Goal: Task Accomplishment & Management: Complete application form

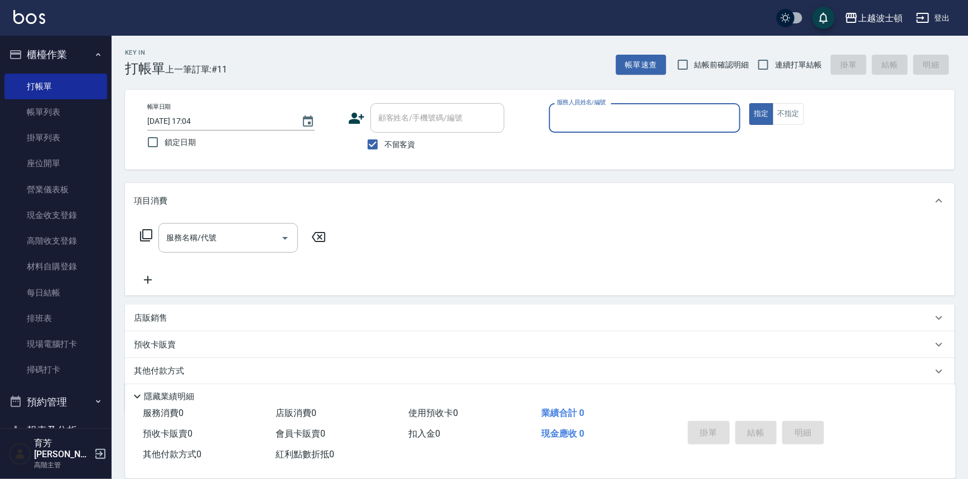
drag, startPoint x: 385, startPoint y: 148, endPoint x: 390, endPoint y: 142, distance: 7.9
click at [385, 148] on span "不留客資" at bounding box center [400, 145] width 31 height 12
click at [385, 148] on input "不留客資" at bounding box center [372, 144] width 23 height 23
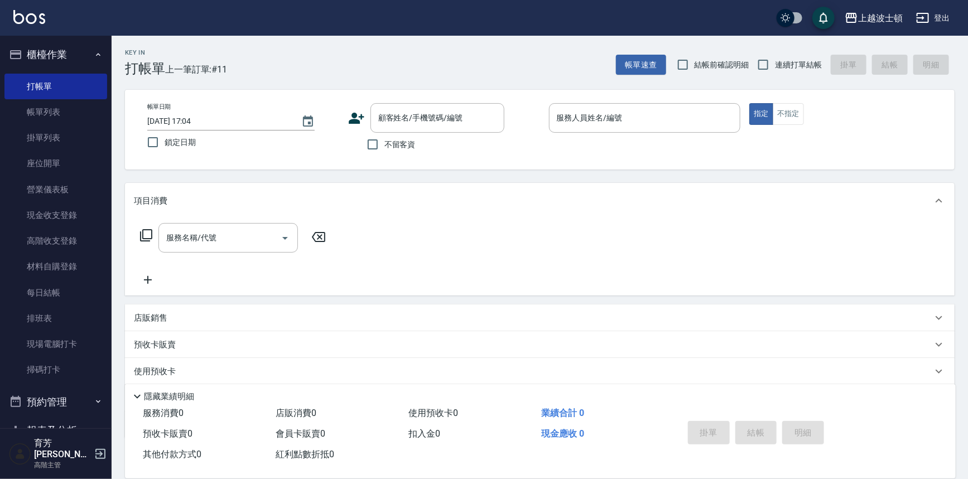
click at [396, 133] on label "不留客資" at bounding box center [388, 144] width 55 height 23
click at [385, 133] on input "不留客資" at bounding box center [372, 144] width 23 height 23
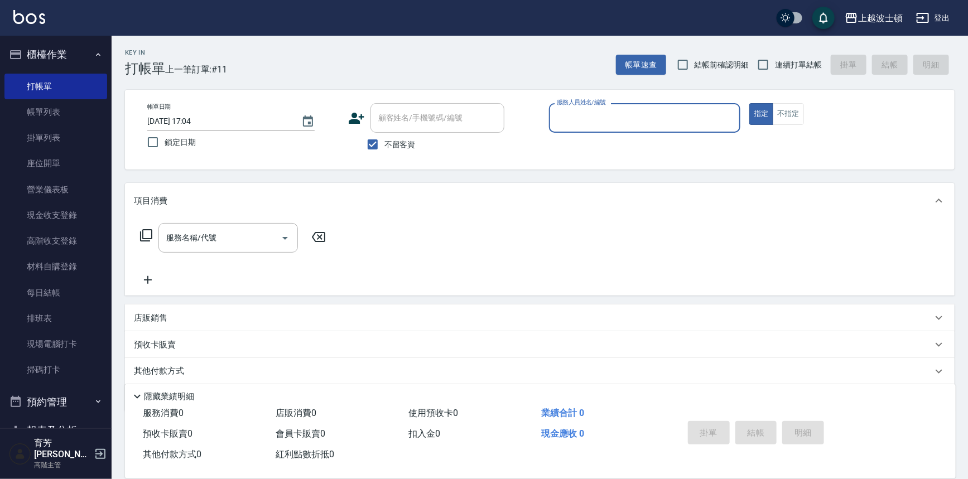
click at [390, 143] on span "不留客資" at bounding box center [400, 145] width 31 height 12
click at [385, 143] on input "不留客資" at bounding box center [372, 144] width 23 height 23
checkbox input "false"
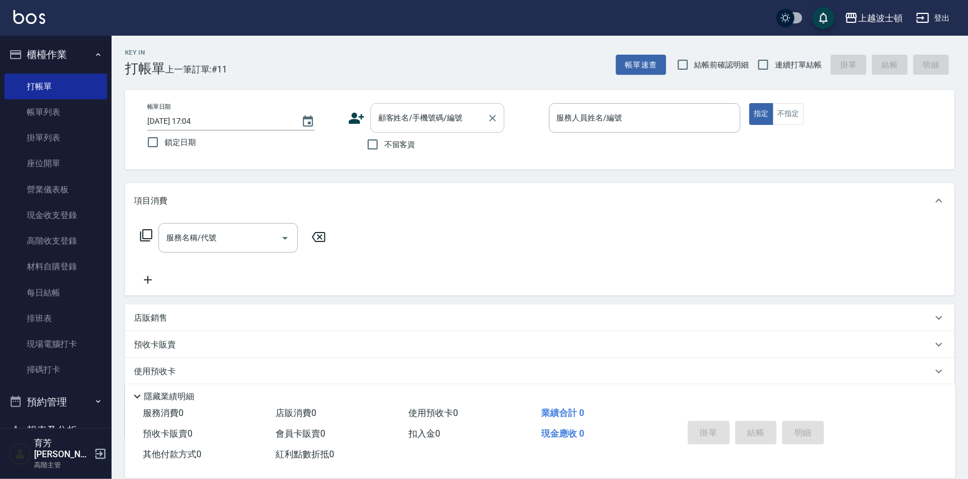
click at [395, 119] on input "顧客姓名/手機號碼/編號" at bounding box center [429, 118] width 107 height 20
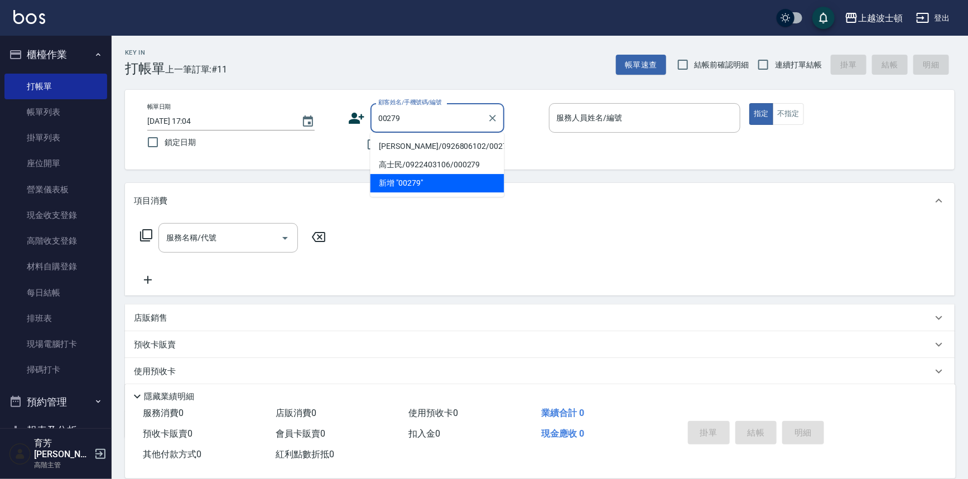
click at [406, 143] on li "[PERSON_NAME]/0926806102/00279" at bounding box center [438, 146] width 134 height 18
type input "[PERSON_NAME]/0926806102/00279"
type input "Vicky-13"
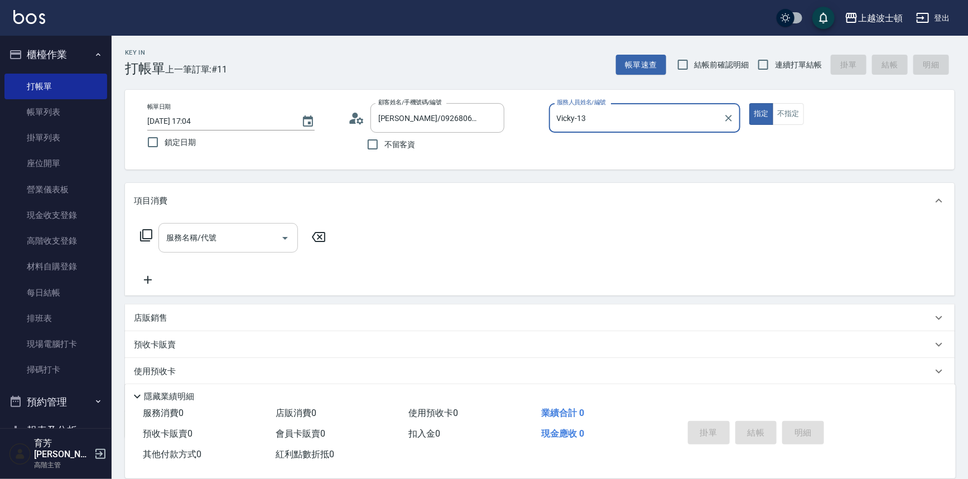
click at [239, 245] on input "服務名稱/代號" at bounding box center [220, 238] width 113 height 20
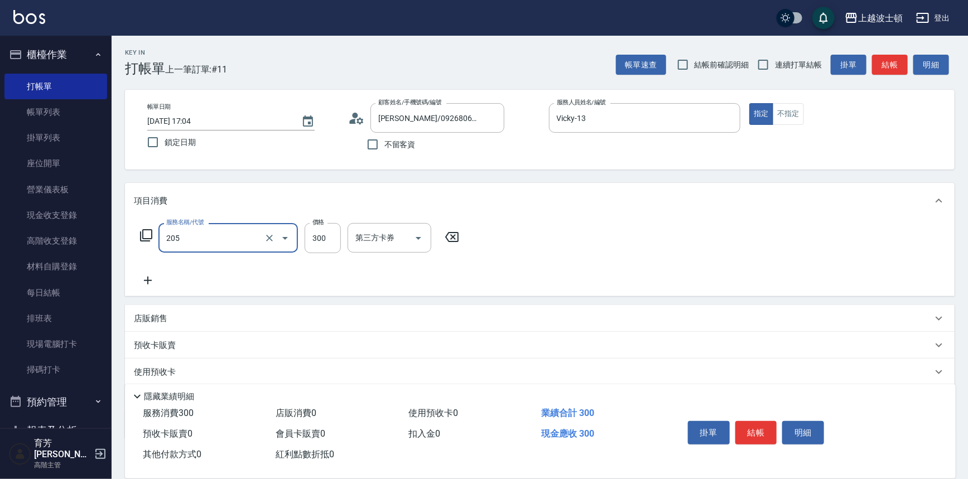
type input "洗髮(205)"
type input "250"
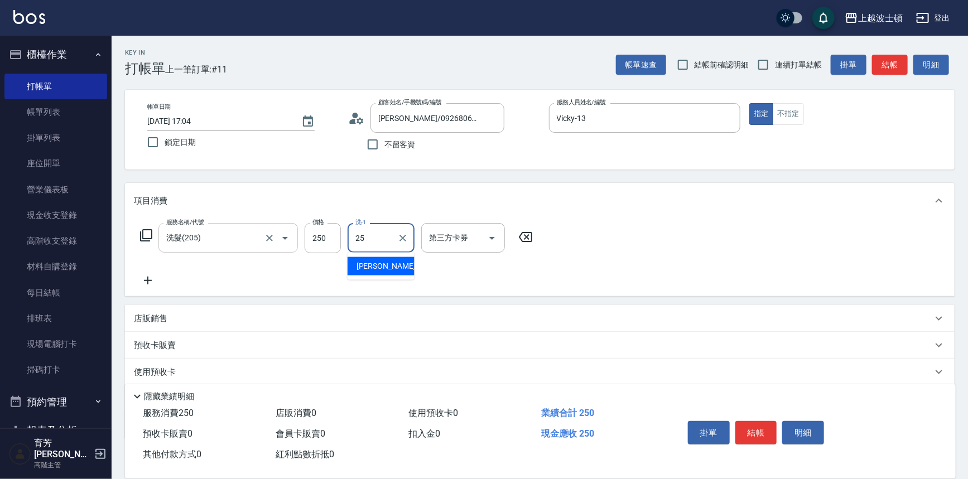
type input "[PERSON_NAME]-25"
click at [151, 282] on icon at bounding box center [148, 280] width 28 height 13
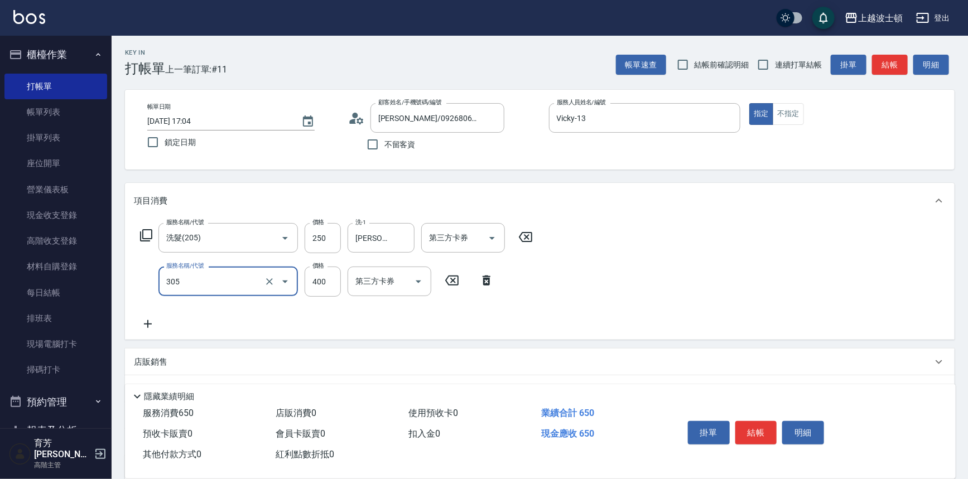
type input "剪髮(305)"
type input "250"
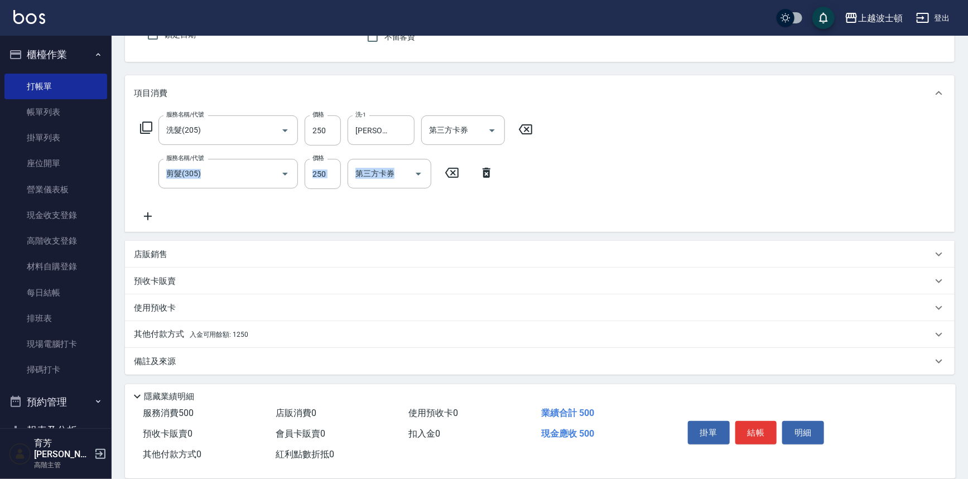
drag, startPoint x: 961, startPoint y: 304, endPoint x: 973, endPoint y: 491, distance: 187.4
click at [968, 479] on html "上越波士頓 登出 櫃檯作業 打帳單 帳單列表 掛單列表 座位開單 營業儀表板 現金收支登錄 高階收支登錄 材料自購登錄 每日結帳 排班表 現場電腦打卡 掃碼打…" at bounding box center [484, 186] width 968 height 588
click at [162, 337] on p "其他付款方式 入金可用餘額: 1250" at bounding box center [191, 335] width 114 height 12
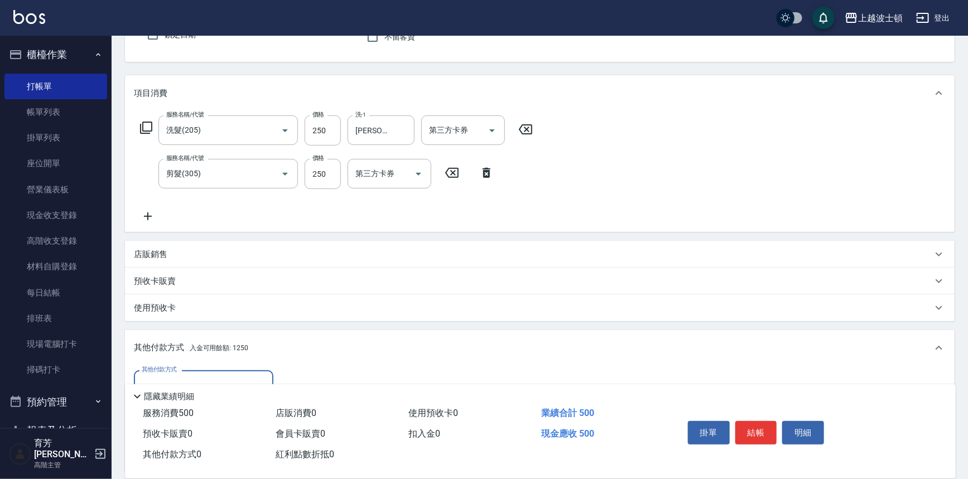
scroll to position [239, 0]
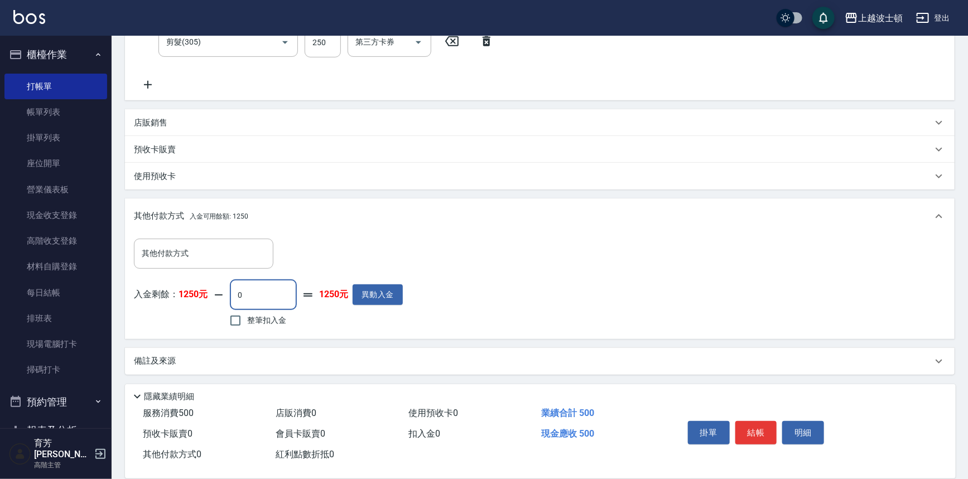
click at [261, 295] on input "0" at bounding box center [263, 295] width 67 height 30
drag, startPoint x: 261, startPoint y: 295, endPoint x: 213, endPoint y: 305, distance: 48.5
click at [214, 305] on div "入金剩餘： 1250元 0 ​ 整筆扣入金 1250元 異動入金" at bounding box center [268, 305] width 269 height 50
type input "250"
click at [757, 425] on button "結帳" at bounding box center [757, 432] width 42 height 23
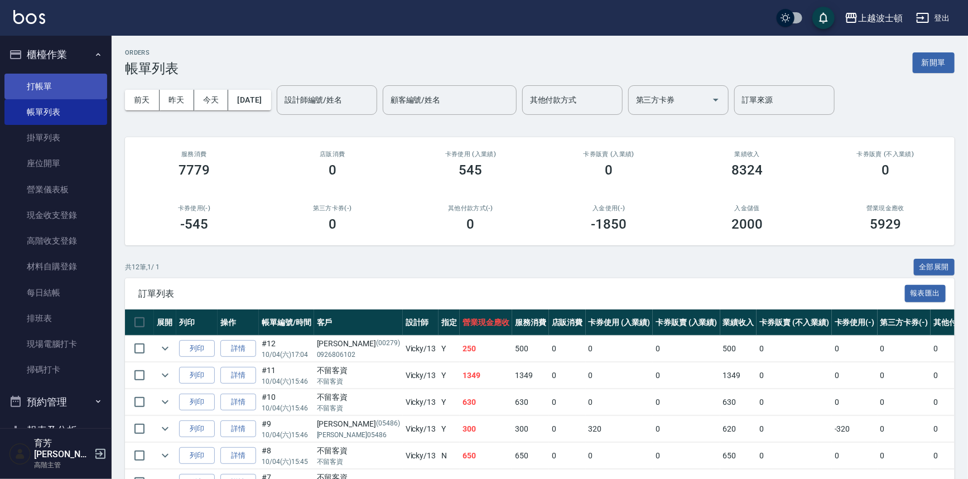
click at [22, 79] on link "打帳單" at bounding box center [55, 87] width 103 height 26
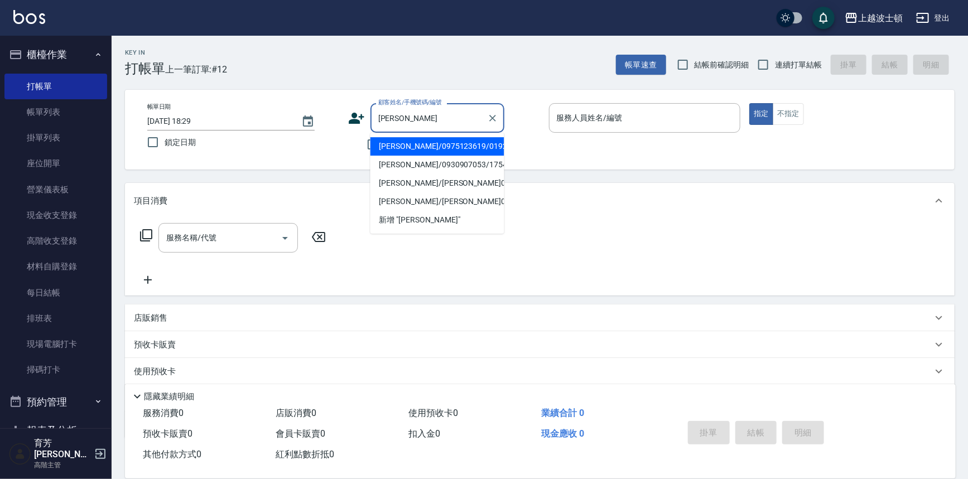
click at [385, 145] on li "[PERSON_NAME]/0975123619/019247" at bounding box center [438, 146] width 134 height 18
type input "[PERSON_NAME]/0975123619/019247"
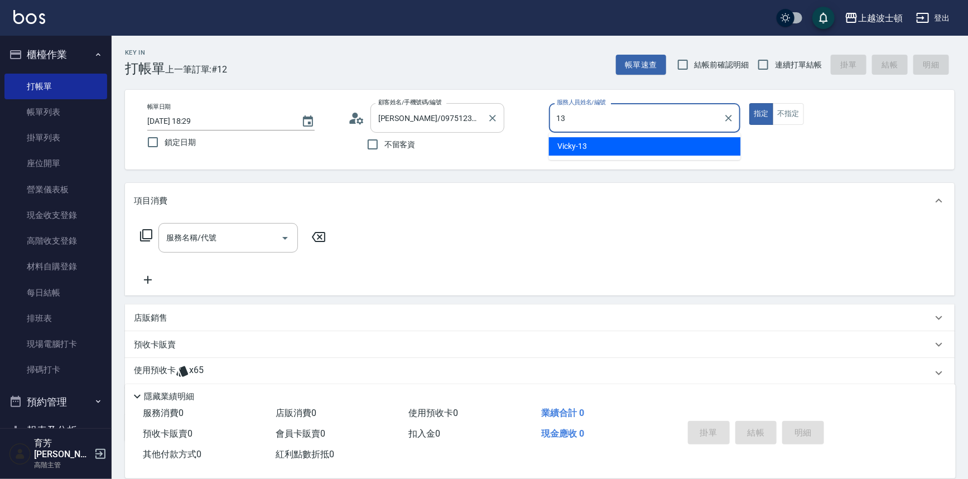
type input "Vicky-13"
type button "true"
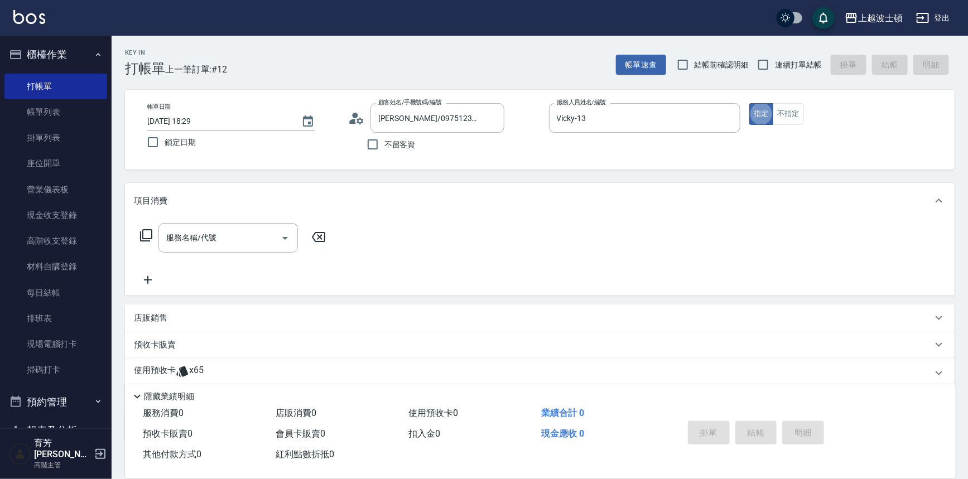
click at [166, 368] on p "使用預收卡" at bounding box center [155, 373] width 42 height 17
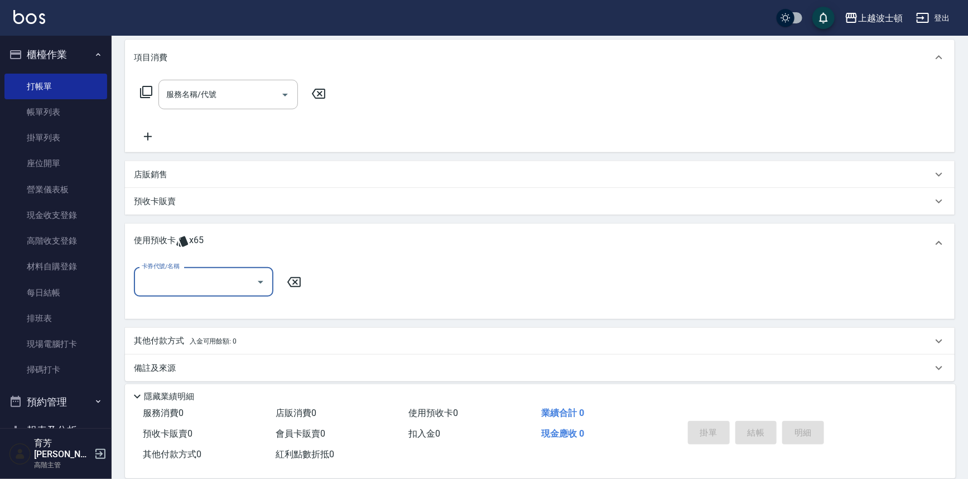
scroll to position [151, 0]
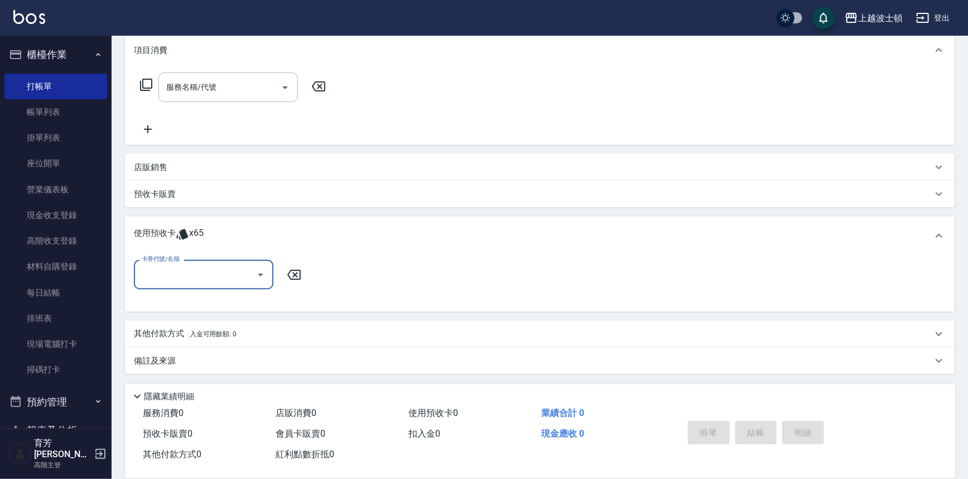
click at [250, 280] on input "卡券代號/名稱" at bounding box center [195, 275] width 113 height 20
click at [239, 301] on div "洗髮卷 剩餘25張" at bounding box center [204, 303] width 140 height 18
type input "洗髮卷"
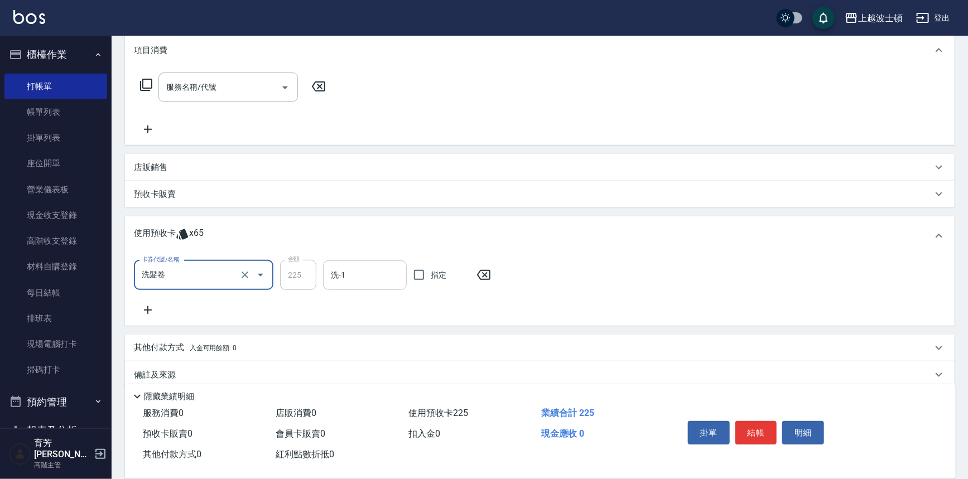
click at [337, 283] on input "洗-1" at bounding box center [365, 276] width 74 height 20
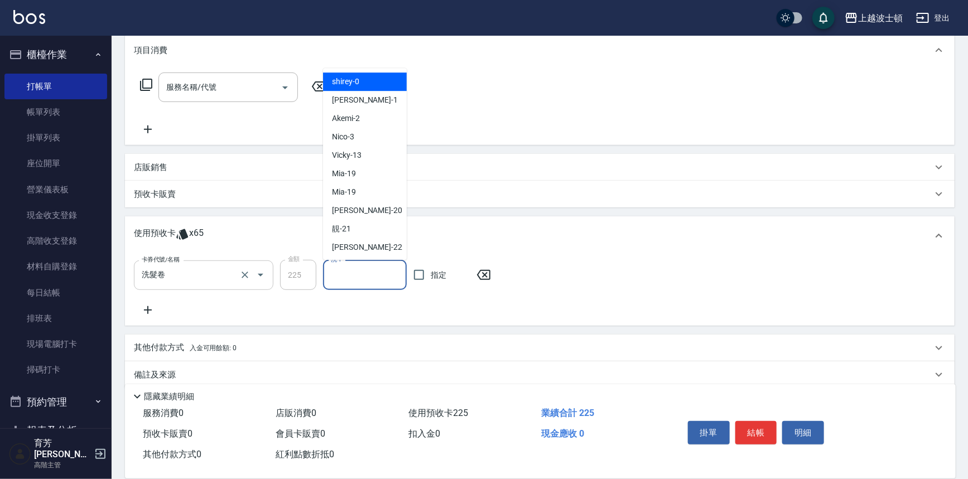
click at [236, 271] on input "洗髮卷" at bounding box center [188, 276] width 98 height 20
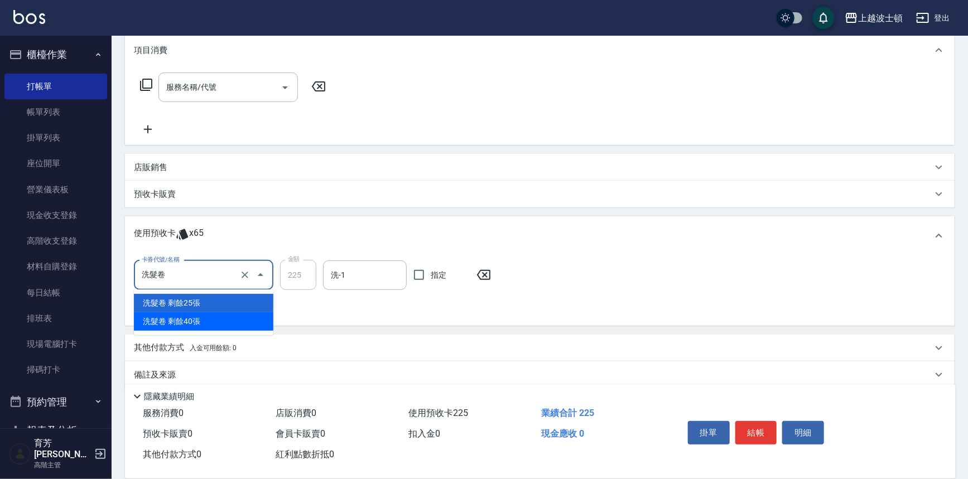
click at [210, 330] on div "洗髮卷 剩餘40張" at bounding box center [204, 322] width 140 height 18
click at [179, 273] on input "洗髮卷" at bounding box center [188, 276] width 98 height 20
click at [193, 305] on div "洗髮卷 剩餘25張" at bounding box center [204, 303] width 140 height 18
type input "225"
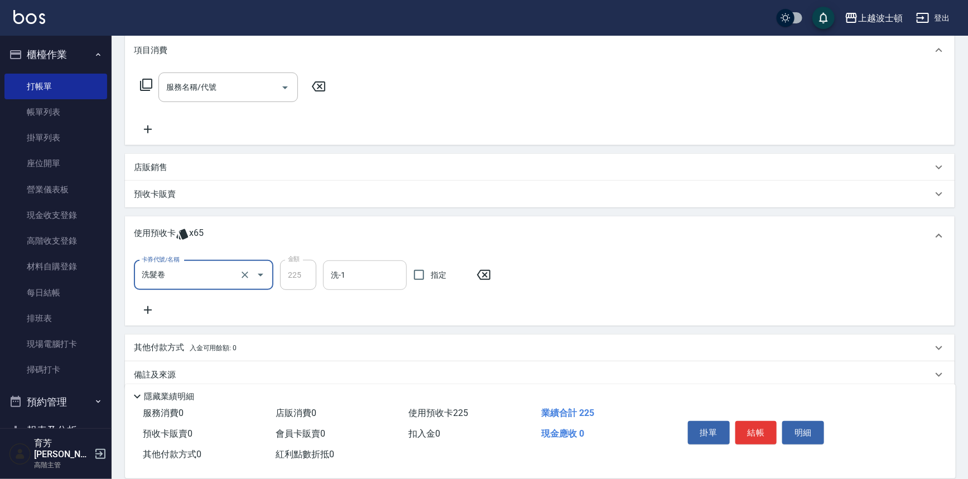
click at [351, 274] on input "洗-1" at bounding box center [365, 276] width 74 height 20
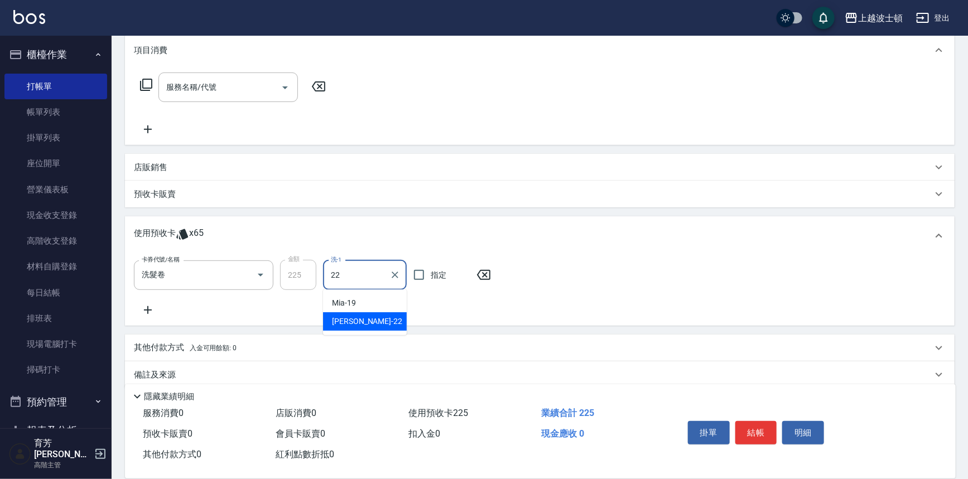
type input "[PERSON_NAME]-22"
click at [742, 439] on button "結帳" at bounding box center [757, 432] width 42 height 23
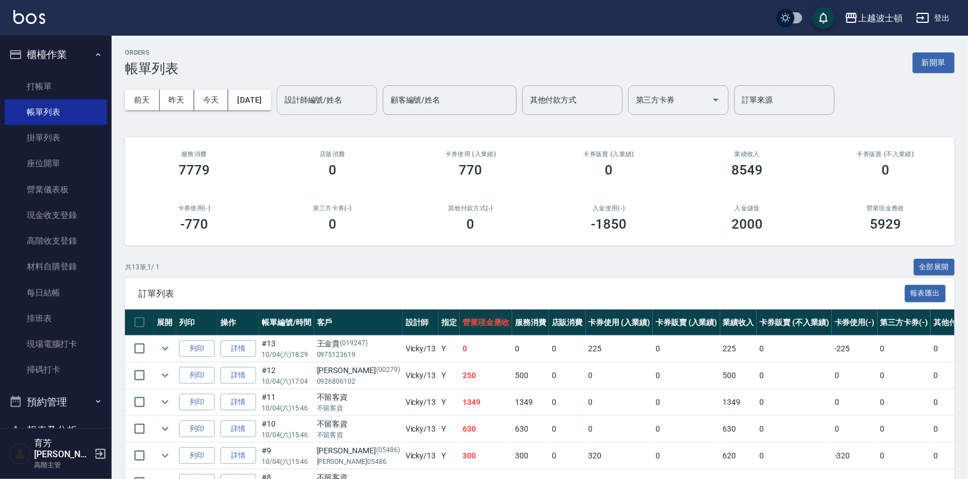
click at [356, 95] on input "設計師編號/姓名" at bounding box center [327, 100] width 90 height 20
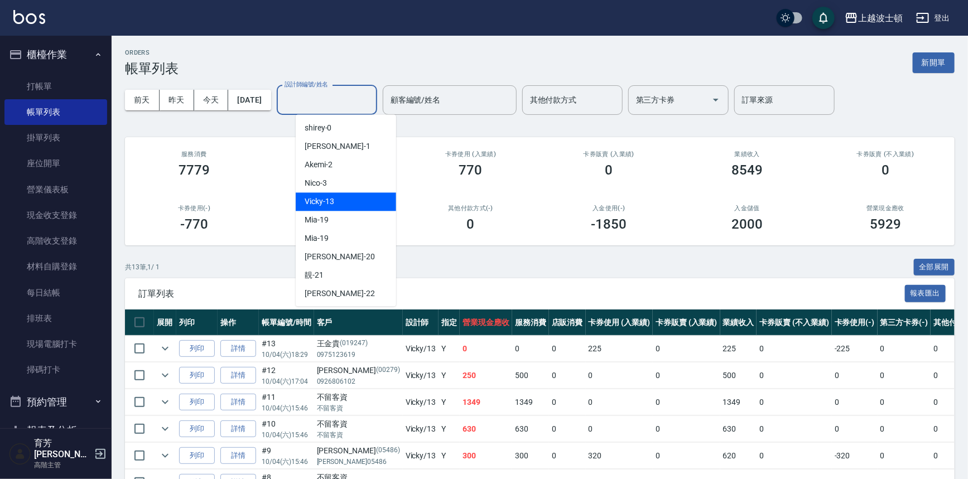
click at [356, 197] on div "Vicky -13" at bounding box center [346, 202] width 100 height 18
type input "Vicky-13"
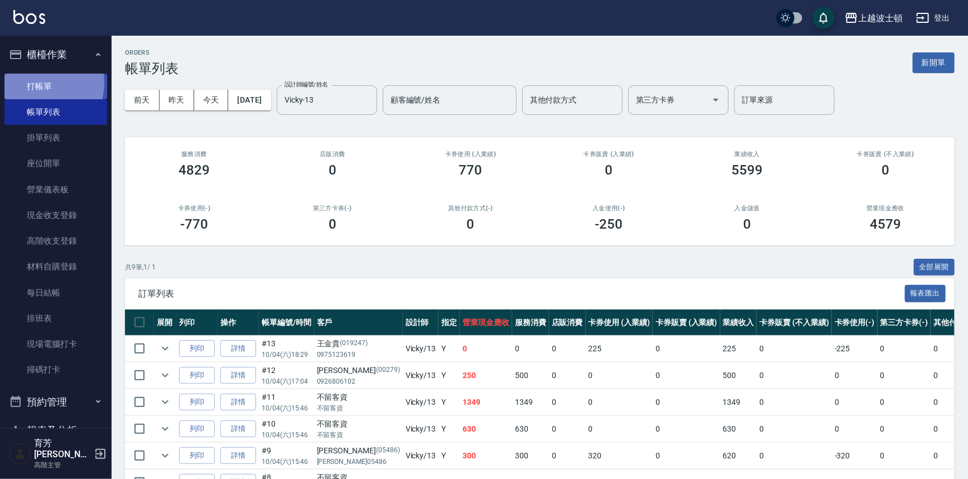
click at [39, 83] on link "打帳單" at bounding box center [55, 87] width 103 height 26
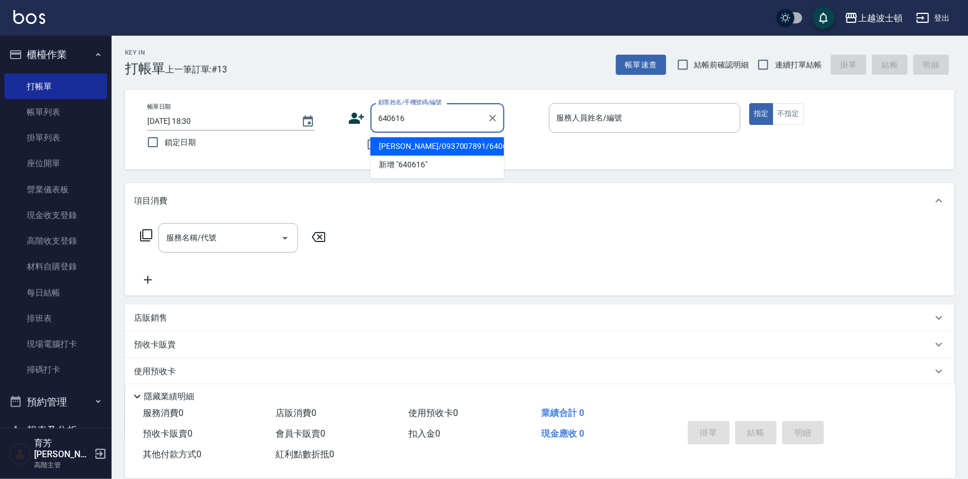
click at [420, 147] on li "[PERSON_NAME]/0937007891/640616" at bounding box center [438, 146] width 134 height 18
type input "[PERSON_NAME]/0937007891/640616"
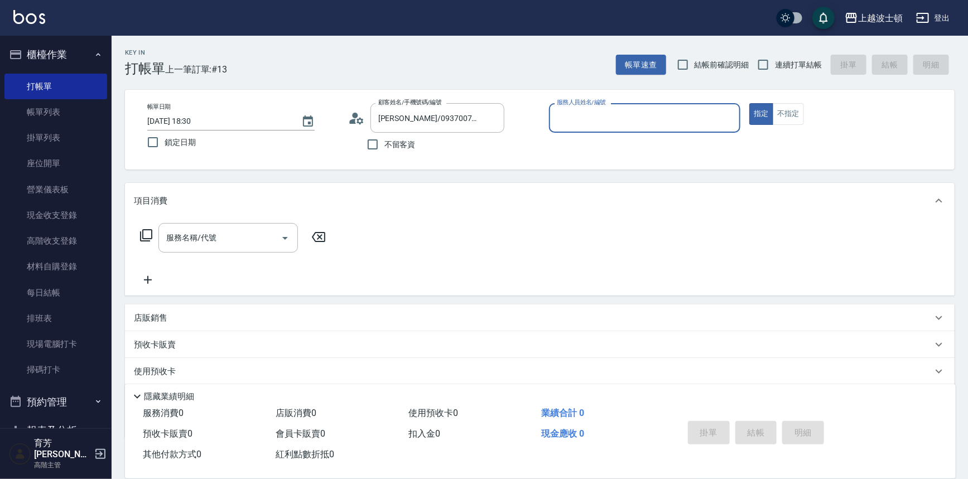
type input "怡廷-41"
click at [750, 103] on button "指定" at bounding box center [762, 114] width 24 height 22
type button "true"
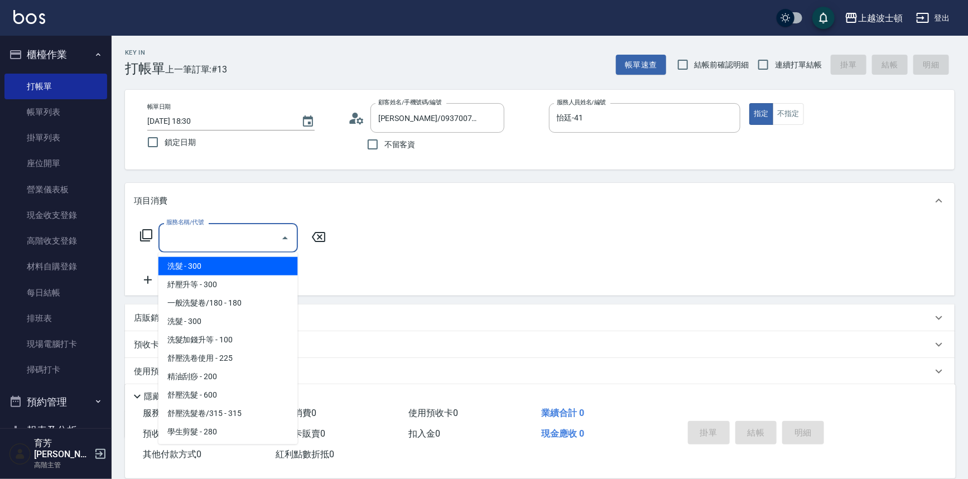
click at [218, 233] on input "服務名稱/代號" at bounding box center [220, 238] width 113 height 20
click at [141, 238] on icon at bounding box center [146, 235] width 12 height 12
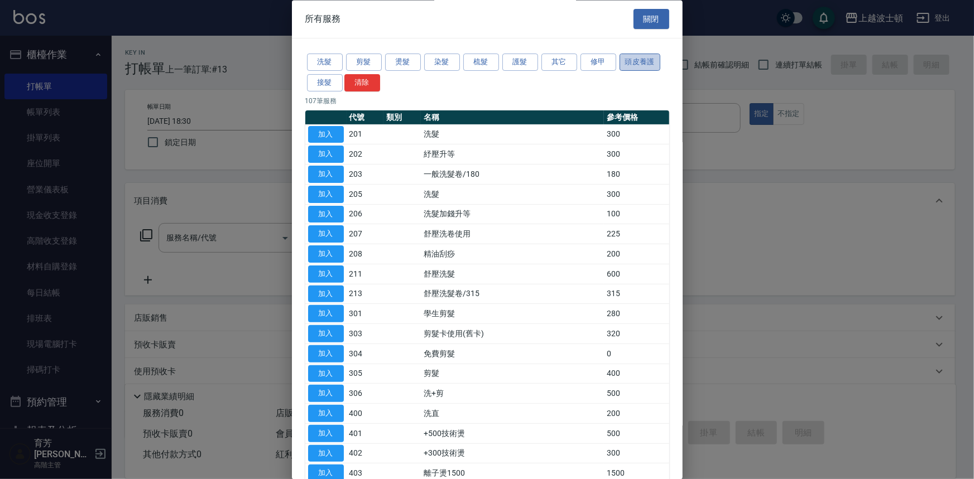
click at [651, 63] on button "頭皮養護" at bounding box center [640, 62] width 41 height 17
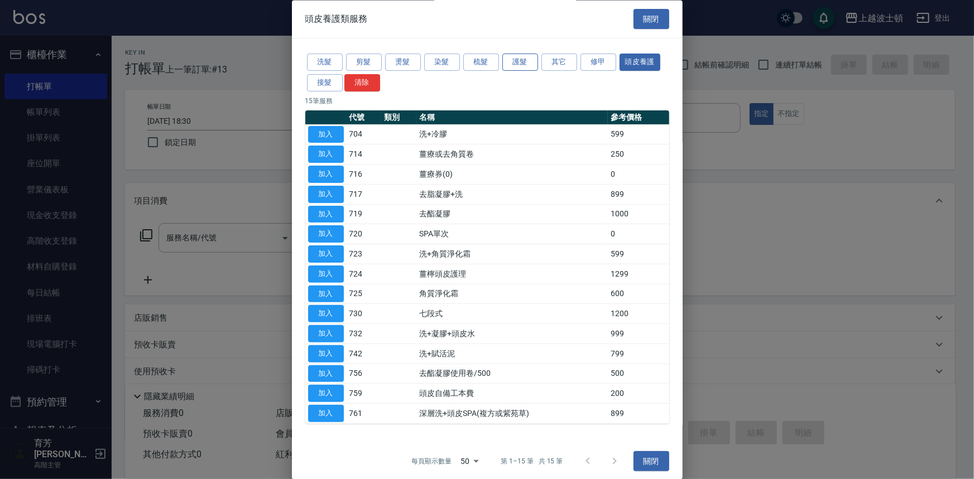
click at [525, 65] on button "護髮" at bounding box center [520, 62] width 36 height 17
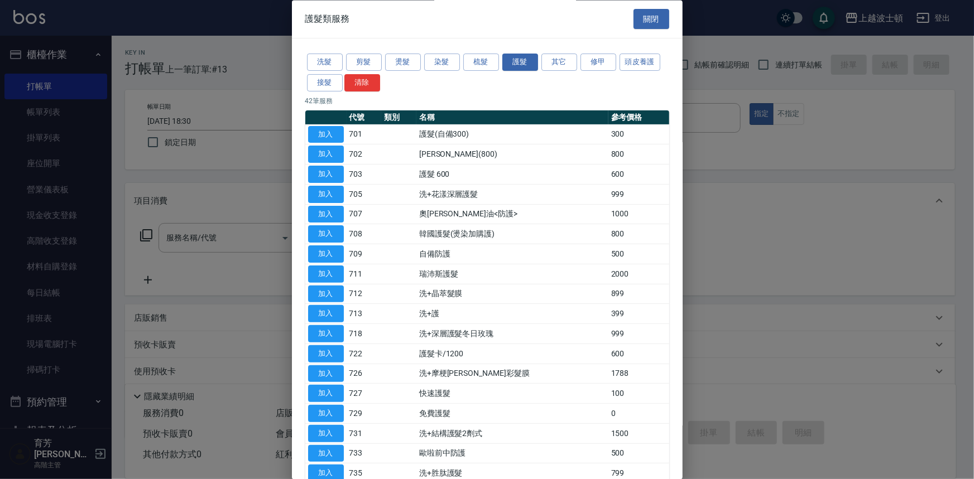
click at [331, 138] on button "加入" at bounding box center [326, 134] width 36 height 17
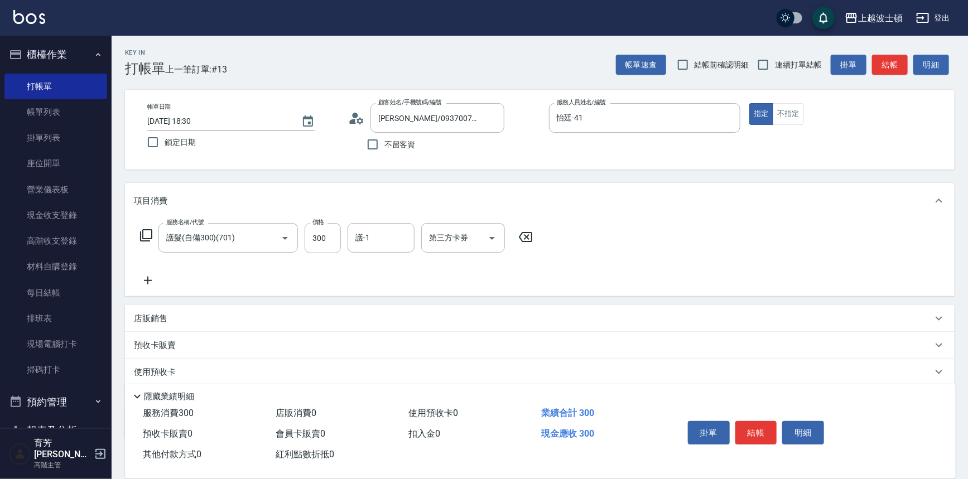
click at [154, 231] on div "服務名稱/代號 護髮(自備300)(701) 服務名稱/代號 價格 300 價格 護-1 護-1 第三方卡券 第三方卡券" at bounding box center [337, 238] width 406 height 30
click at [152, 233] on div "服務名稱/代號 護髮(自備300)(701) 服務名稱/代號 價格 300 價格 護-1 護-1 第三方卡券 第三方卡券" at bounding box center [337, 238] width 406 height 30
click at [150, 233] on icon at bounding box center [146, 235] width 13 height 13
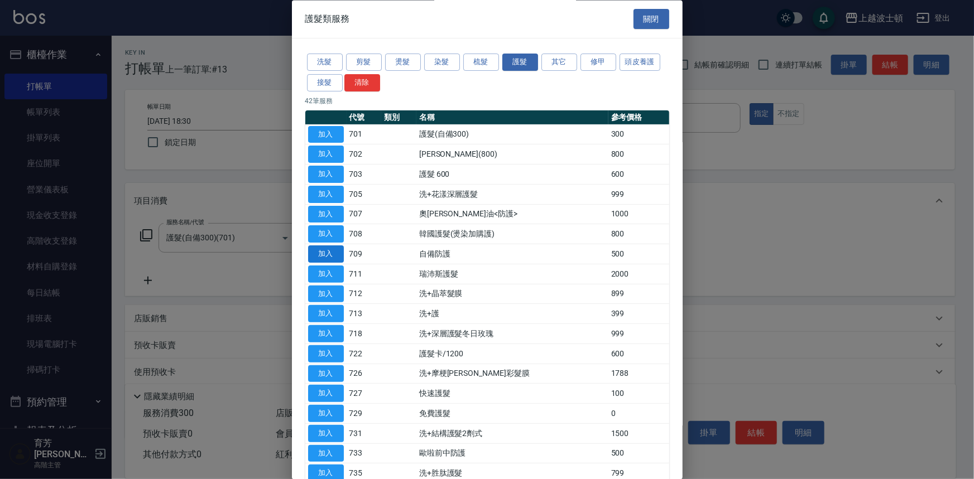
click at [328, 255] on button "加入" at bounding box center [326, 254] width 36 height 17
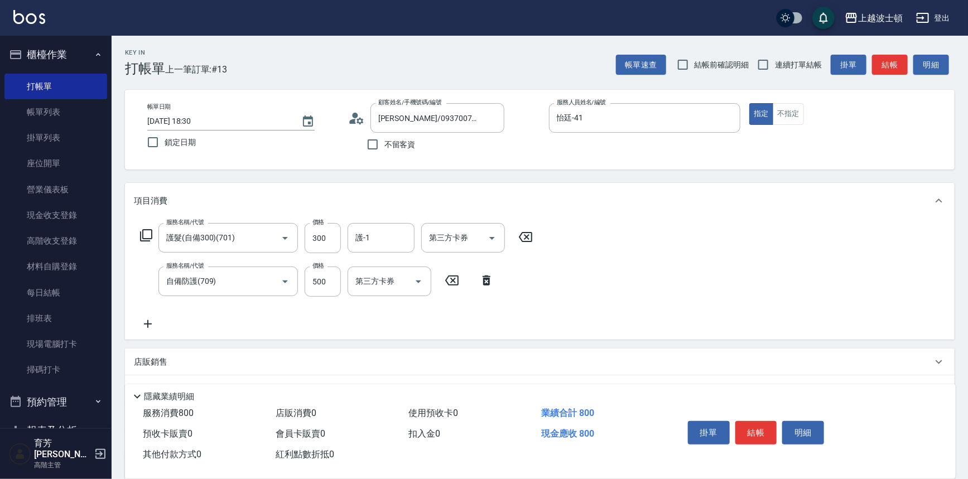
click at [150, 233] on icon at bounding box center [146, 235] width 13 height 13
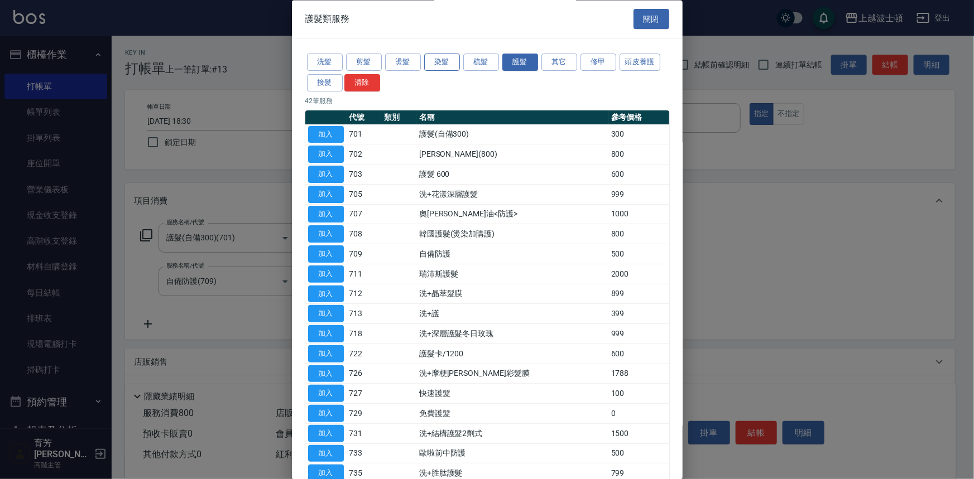
click at [447, 64] on button "染髮" at bounding box center [442, 62] width 36 height 17
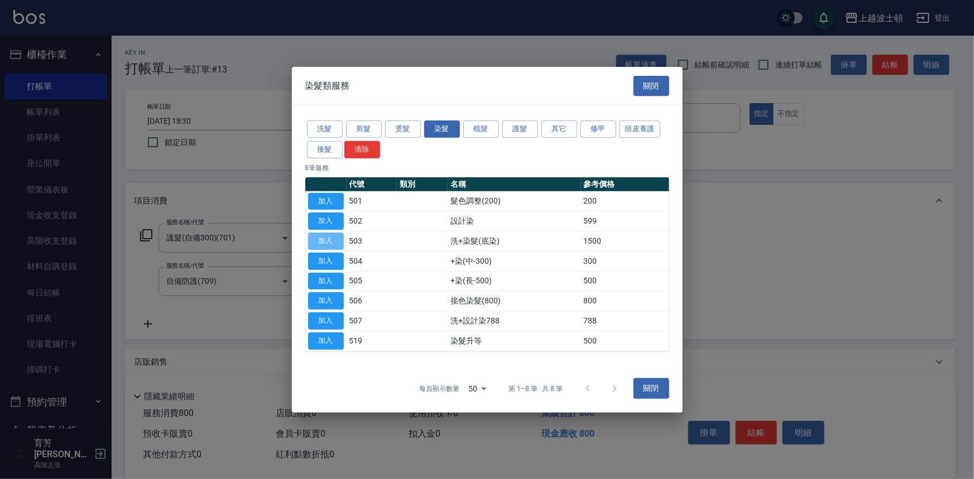
click at [335, 242] on button "加入" at bounding box center [326, 241] width 36 height 17
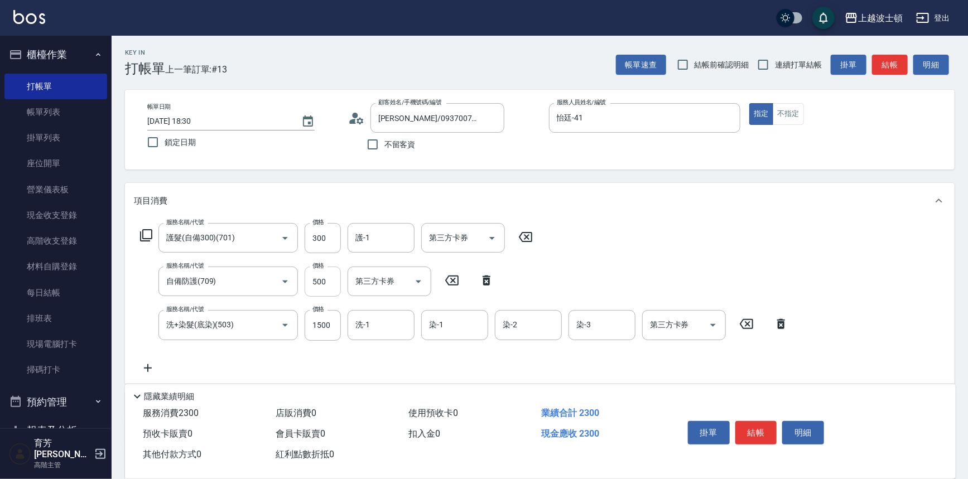
click at [323, 279] on input "500" at bounding box center [323, 282] width 36 height 30
click at [318, 281] on input "500" at bounding box center [323, 282] width 36 height 30
click at [275, 239] on button "Clear" at bounding box center [270, 239] width 16 height 16
type input "護髮(自備300)(701)"
click at [271, 236] on icon "Clear" at bounding box center [269, 238] width 7 height 7
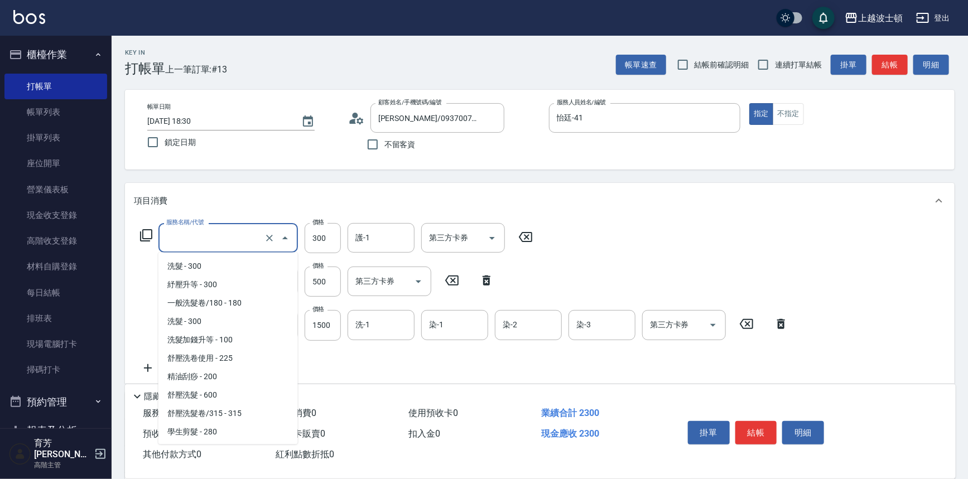
click at [185, 239] on input "服務名稱/代號" at bounding box center [213, 238] width 98 height 20
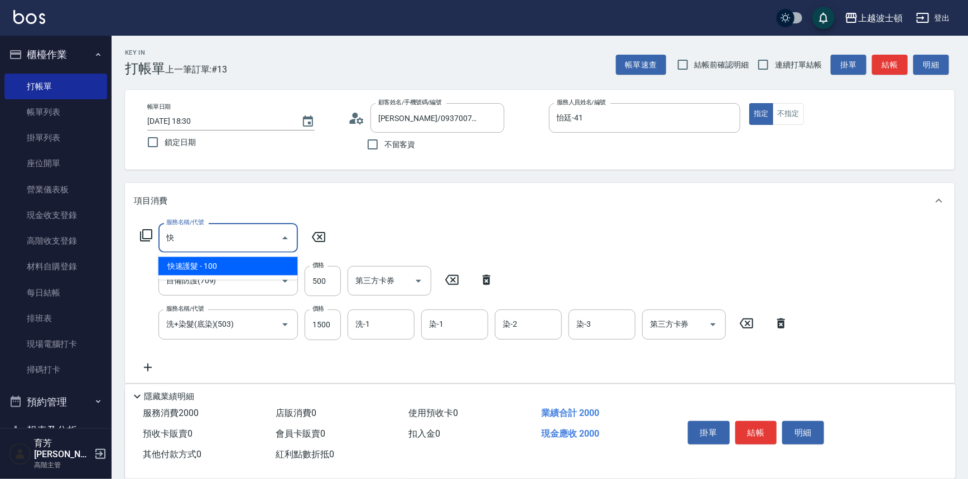
click at [233, 268] on span "快速護髮 - 100" at bounding box center [229, 266] width 140 height 18
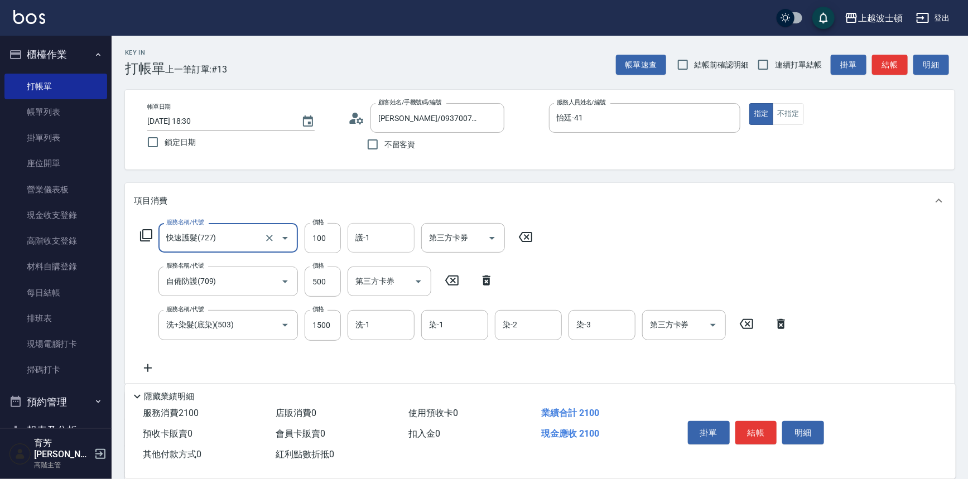
type input "快速護髮(727)"
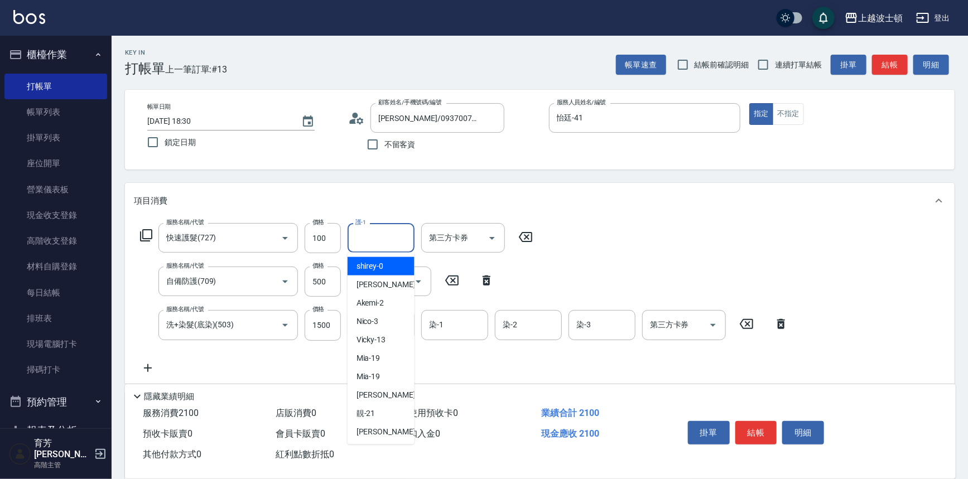
click at [367, 236] on div "護-1 護-1" at bounding box center [381, 238] width 67 height 30
type input "怡廷-41"
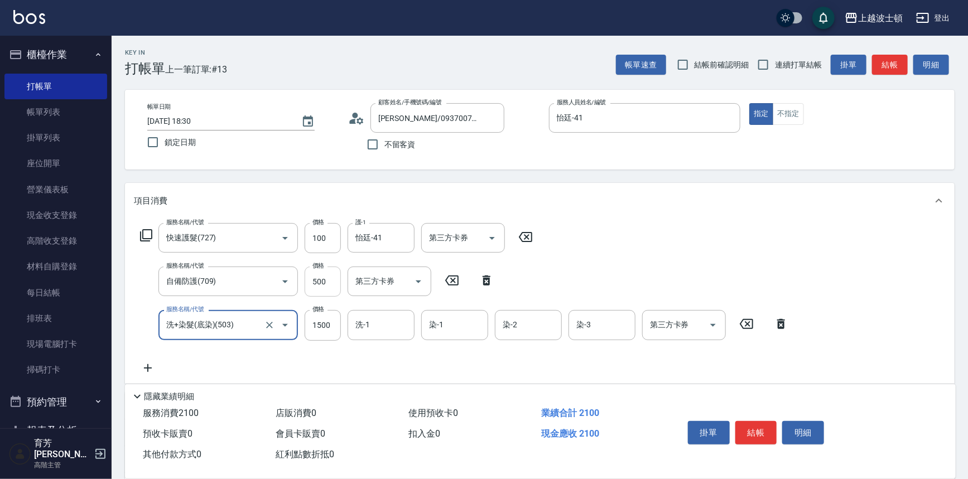
click at [327, 284] on input "500" at bounding box center [323, 282] width 36 height 30
click at [324, 282] on input "500" at bounding box center [323, 282] width 36 height 30
click at [318, 273] on input "500" at bounding box center [323, 282] width 36 height 30
click at [313, 238] on input "100" at bounding box center [323, 238] width 36 height 30
click at [316, 236] on input "100" at bounding box center [323, 238] width 36 height 30
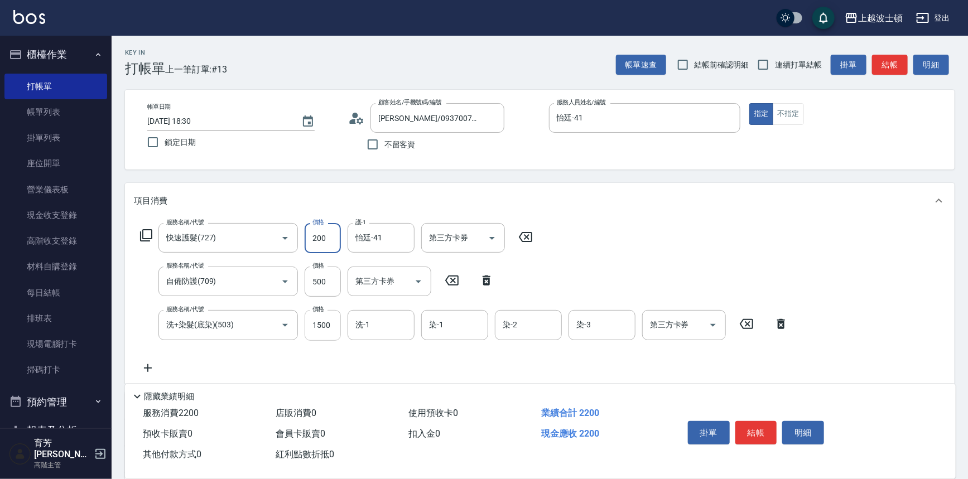
type input "200"
click at [319, 324] on input "1500" at bounding box center [323, 325] width 36 height 30
click at [320, 327] on input "1500" at bounding box center [323, 325] width 36 height 30
click at [321, 320] on input "1500" at bounding box center [323, 325] width 36 height 30
click at [319, 327] on input "2200" at bounding box center [323, 325] width 36 height 30
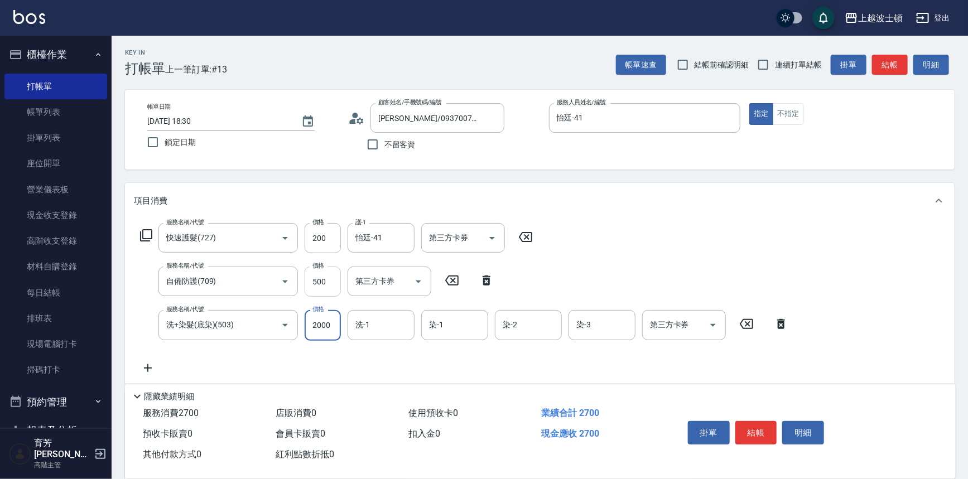
type input "2000"
click at [314, 282] on input "500" at bounding box center [323, 282] width 36 height 30
click at [305, 279] on input "500" at bounding box center [323, 282] width 36 height 30
click at [320, 282] on input "500" at bounding box center [323, 282] width 36 height 30
drag, startPoint x: 320, startPoint y: 282, endPoint x: 333, endPoint y: 281, distance: 12.9
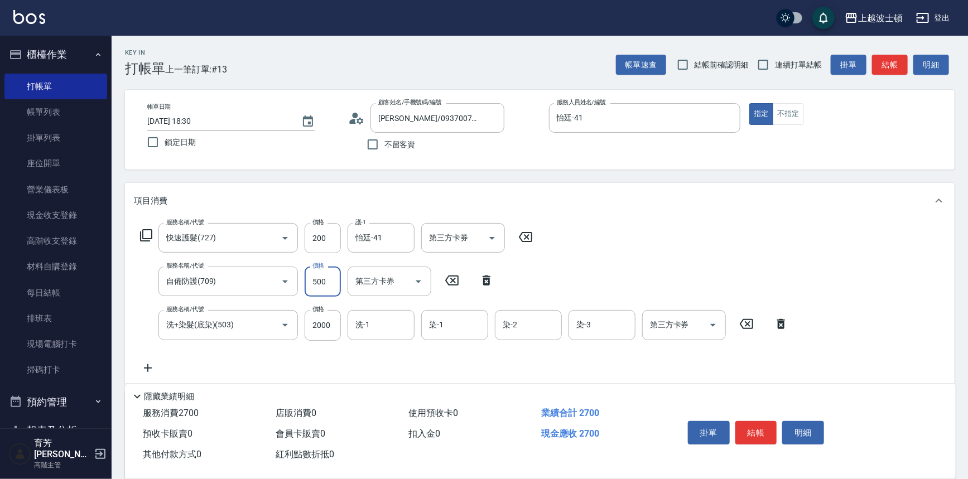
click at [333, 281] on input "500" at bounding box center [323, 282] width 36 height 30
click at [314, 277] on input "500" at bounding box center [323, 282] width 36 height 30
type input "400"
click at [320, 327] on input "2000" at bounding box center [323, 325] width 36 height 30
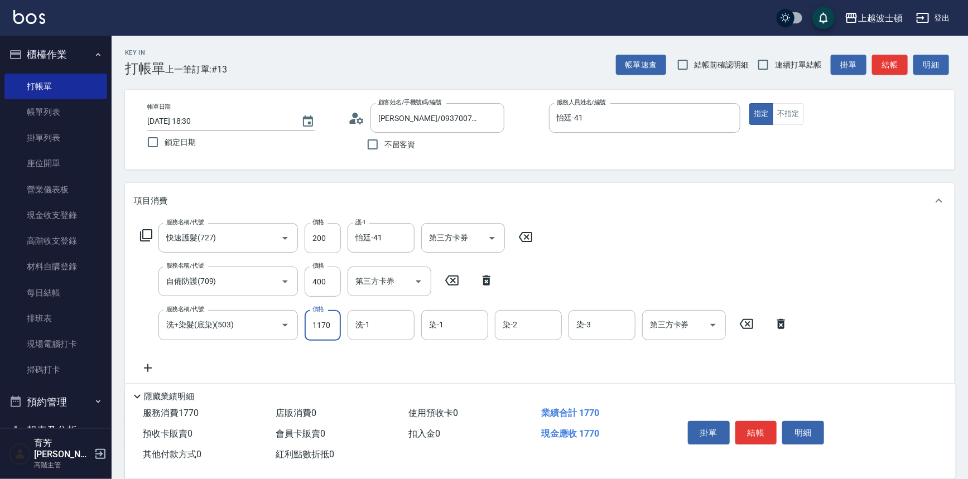
click at [322, 324] on input "1170" at bounding box center [323, 325] width 36 height 30
type input "1700"
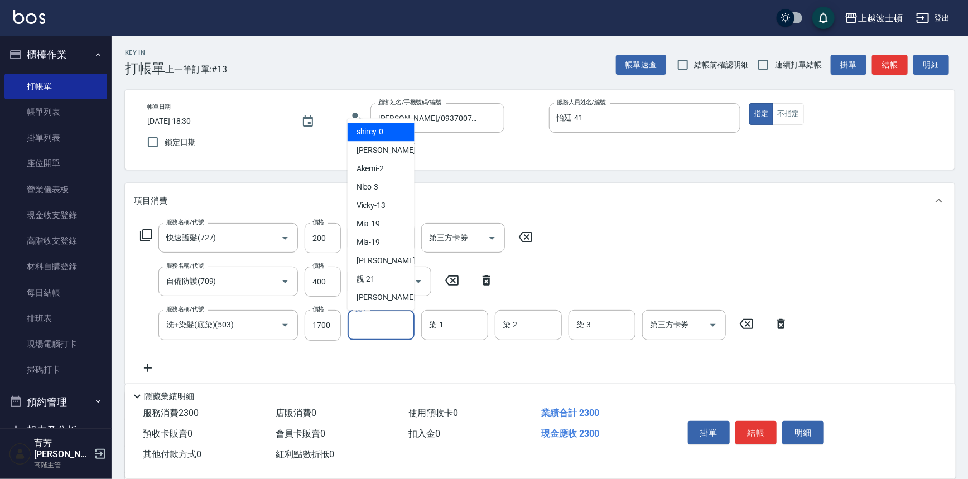
click at [368, 325] on input "洗-1" at bounding box center [381, 325] width 57 height 20
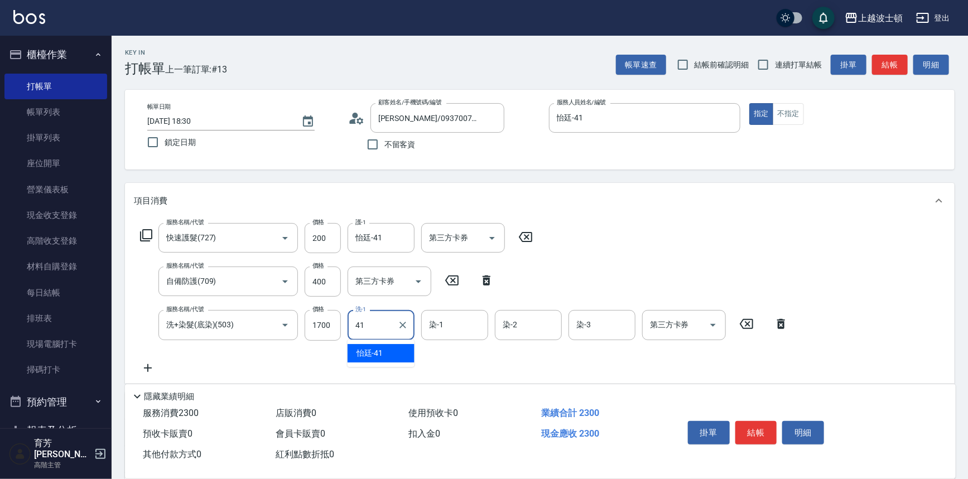
type input "怡廷-41"
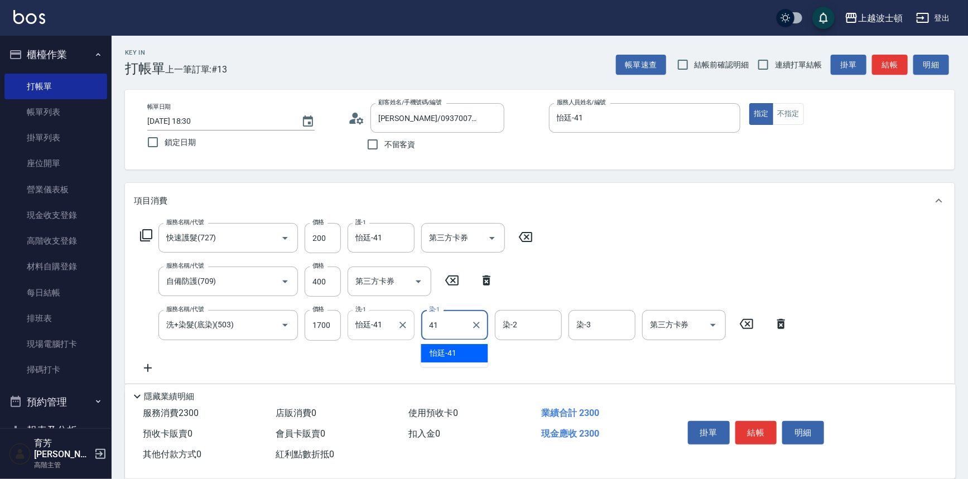
type input "怡廷-41"
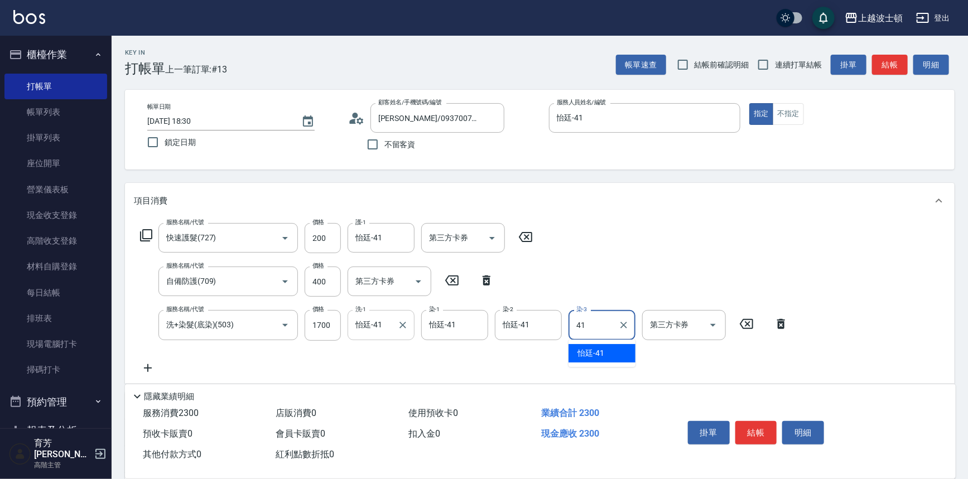
type input "怡廷-41"
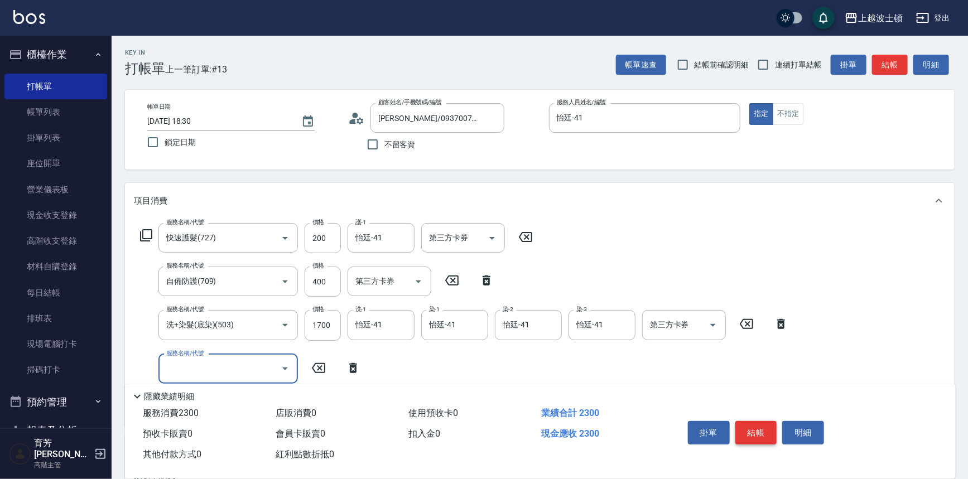
click at [765, 434] on button "結帳" at bounding box center [757, 432] width 42 height 23
